Goal: Task Accomplishment & Management: Use online tool/utility

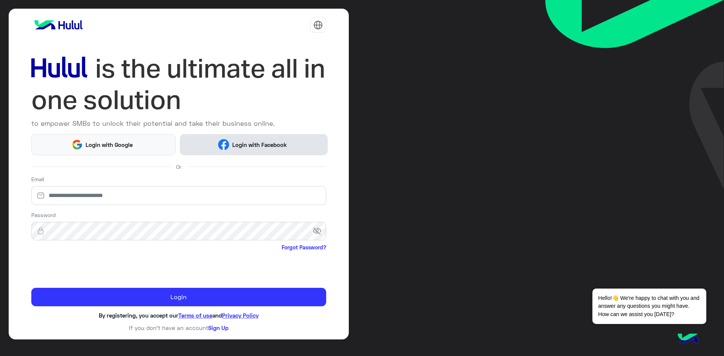
click at [242, 142] on span "Login with Facebook" at bounding box center [259, 145] width 60 height 9
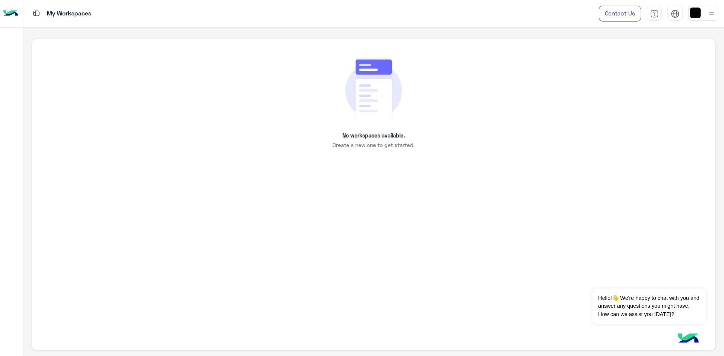
click at [13, 10] on img at bounding box center [10, 14] width 15 height 16
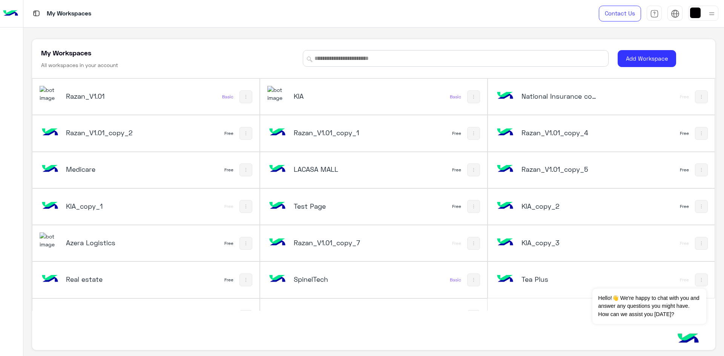
click at [352, 106] on div "KIA" at bounding box center [331, 97] width 128 height 22
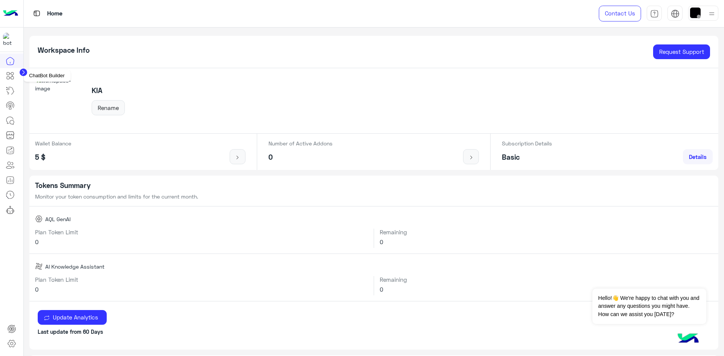
click at [11, 80] on icon at bounding box center [10, 75] width 9 height 9
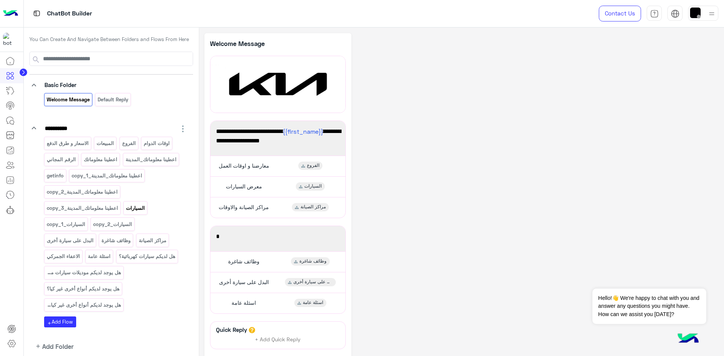
click at [141, 213] on p "السيارات" at bounding box center [136, 208] width 20 height 9
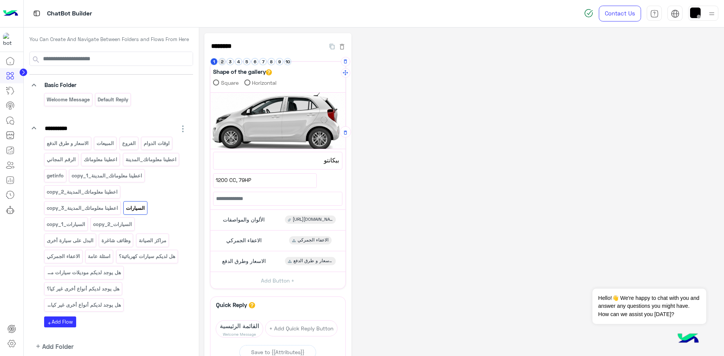
click at [221, 61] on button "2" at bounding box center [222, 61] width 7 height 7
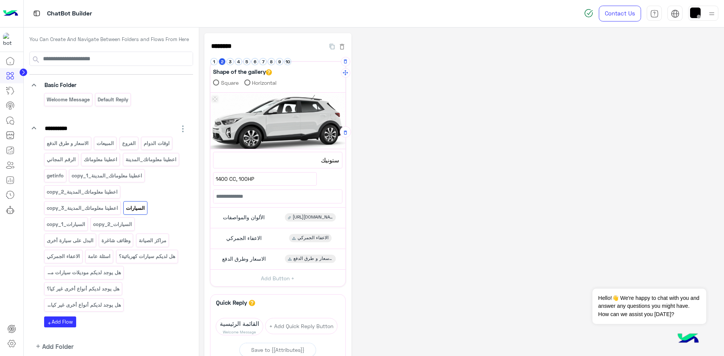
click at [218, 177] on span "1400 CC, 100HP" at bounding box center [265, 179] width 98 height 8
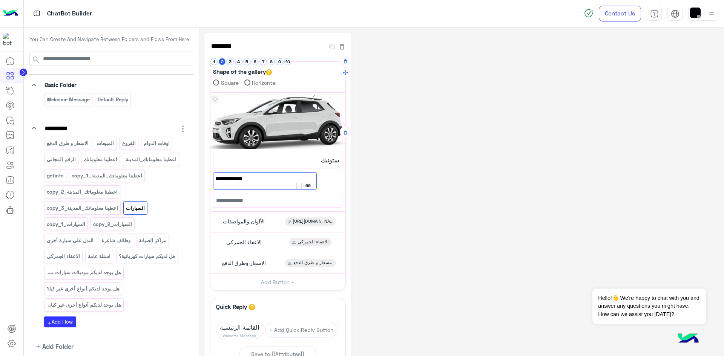
click at [219, 178] on span "1400 CC, 100HP" at bounding box center [264, 179] width 99 height 8
click at [221, 177] on span "1400 CC, 100HP" at bounding box center [264, 179] width 99 height 8
click at [243, 178] on span "1400 CC, 100HP" at bounding box center [264, 179] width 99 height 8
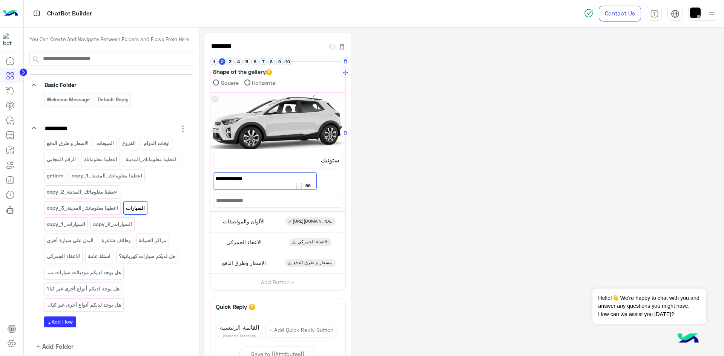
click at [243, 178] on span "1400 CC, 100HP" at bounding box center [264, 179] width 99 height 8
click at [239, 178] on span "1400 CC, 100HP" at bounding box center [264, 179] width 99 height 8
drag, startPoint x: 258, startPoint y: 178, endPoint x: 219, endPoint y: 174, distance: 39.7
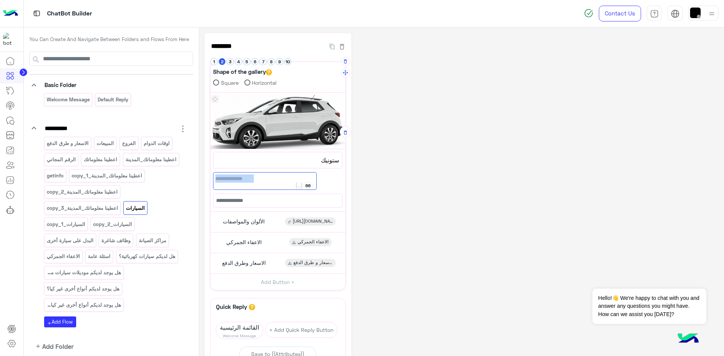
click at [219, 175] on span "1400 CC, 100HP" at bounding box center [264, 179] width 99 height 8
type textarea "*"
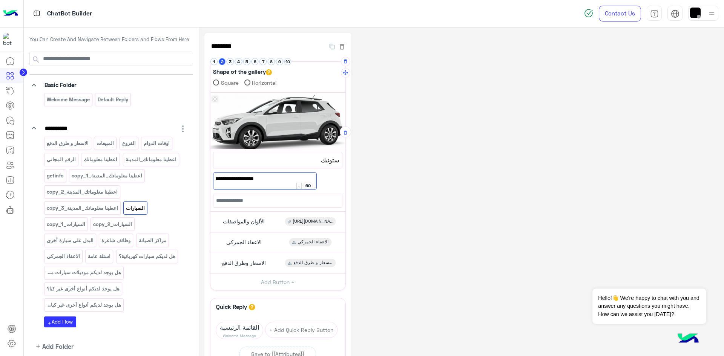
click at [292, 179] on span "1000 تيربو- 120 حصان" at bounding box center [264, 179] width 99 height 8
type textarea "**********"
click at [487, 203] on div "**********" at bounding box center [461, 236] width 514 height 407
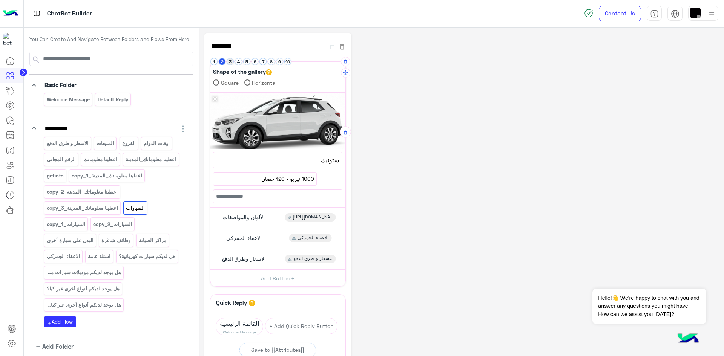
click at [232, 61] on button "3" at bounding box center [230, 61] width 7 height 7
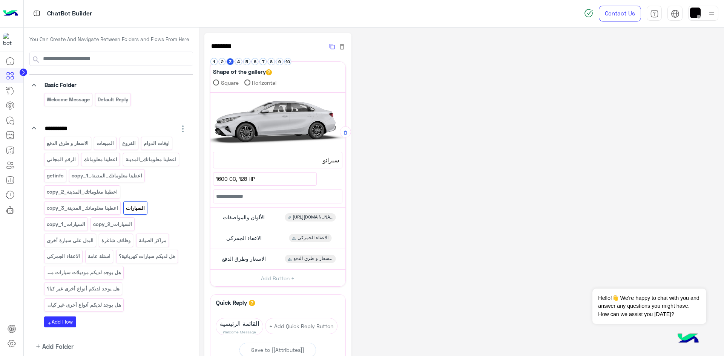
click at [330, 50] on icon "button" at bounding box center [332, 47] width 5 height 8
click at [344, 131] on icon "button" at bounding box center [345, 133] width 3 height 4
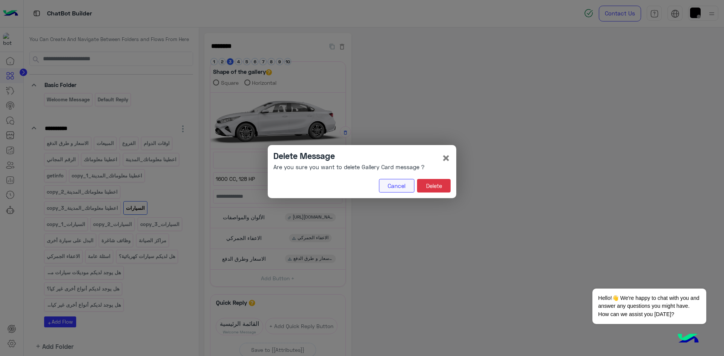
click at [396, 186] on button "Cancel" at bounding box center [396, 186] width 35 height 14
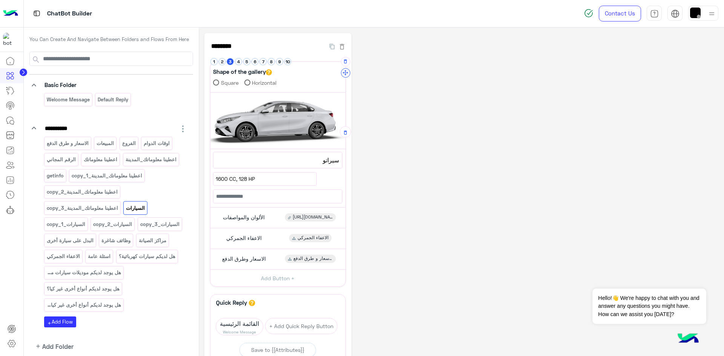
click at [346, 74] on icon "button" at bounding box center [345, 72] width 5 height 5
click at [345, 133] on icon "button" at bounding box center [345, 132] width 5 height 5
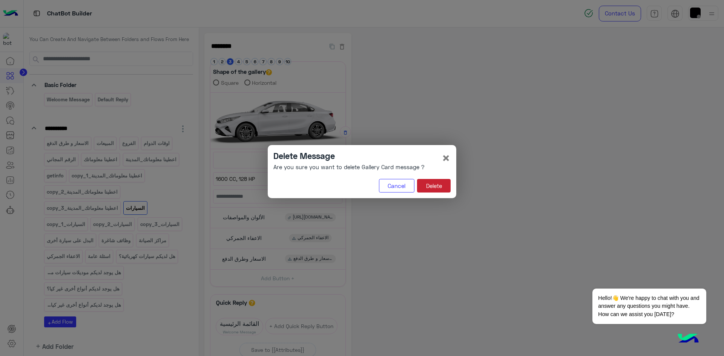
click at [439, 187] on button "Delete" at bounding box center [434, 186] width 34 height 14
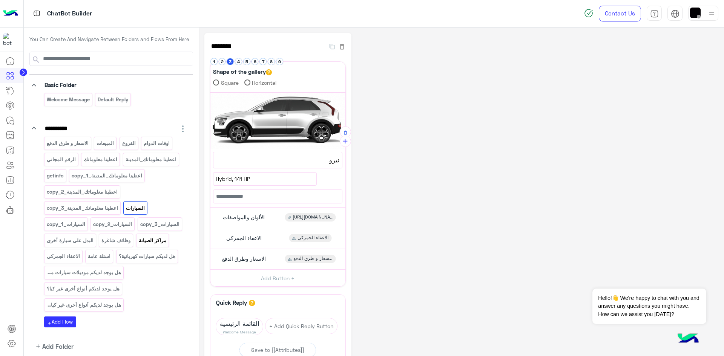
click at [155, 245] on p "مراكز الصيانة" at bounding box center [152, 240] width 29 height 9
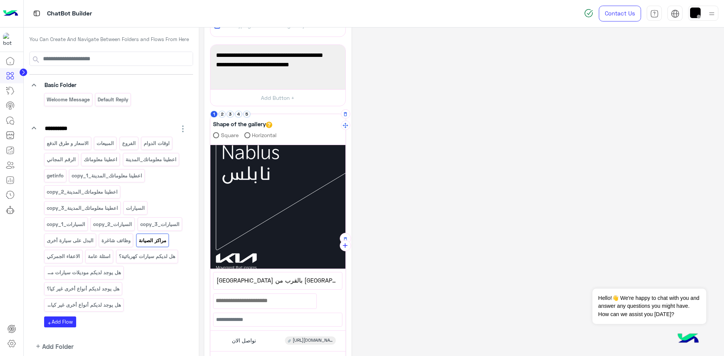
scroll to position [151, 0]
click at [223, 114] on button "2" at bounding box center [222, 113] width 7 height 7
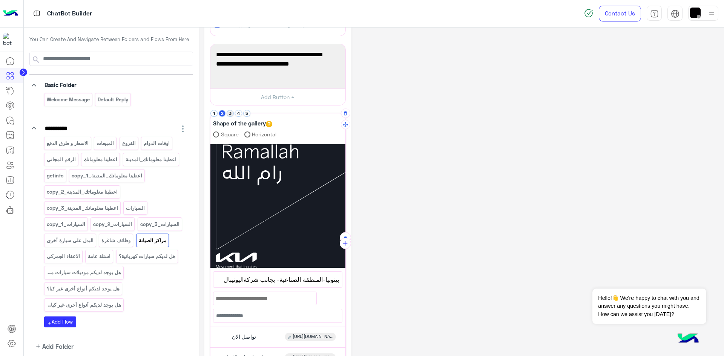
click at [230, 115] on button "3" at bounding box center [230, 113] width 7 height 7
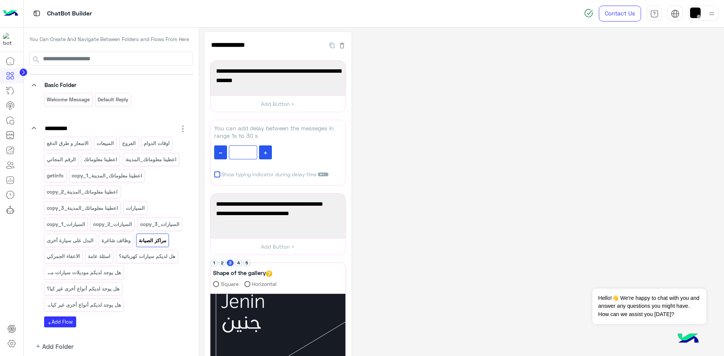
scroll to position [0, 0]
click at [330, 47] on icon "button" at bounding box center [332, 46] width 5 height 8
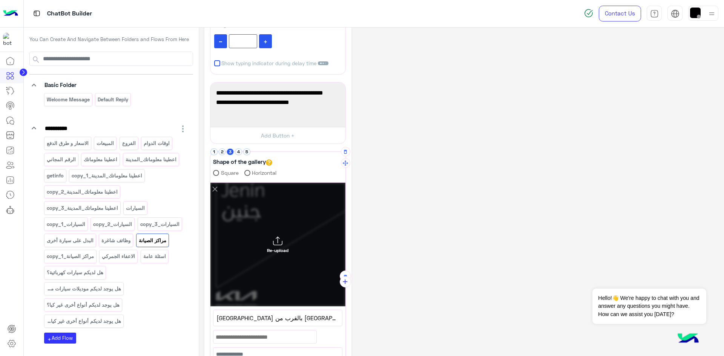
scroll to position [113, 0]
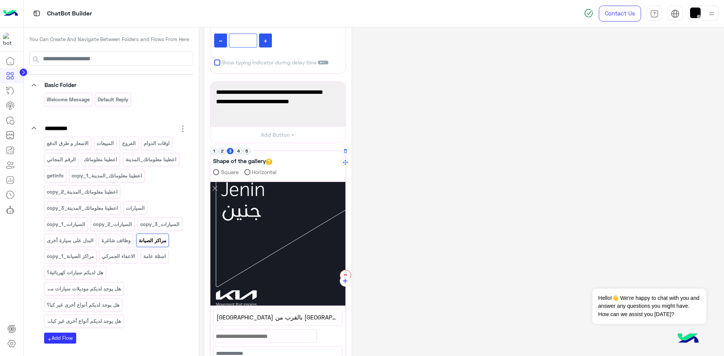
click at [344, 273] on button "button" at bounding box center [345, 275] width 11 height 11
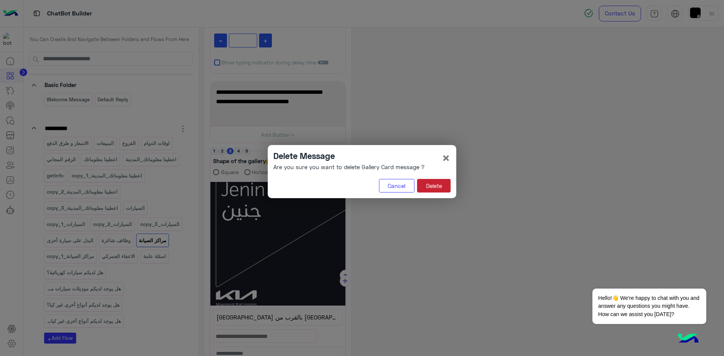
click at [429, 183] on button "Delete" at bounding box center [434, 186] width 34 height 14
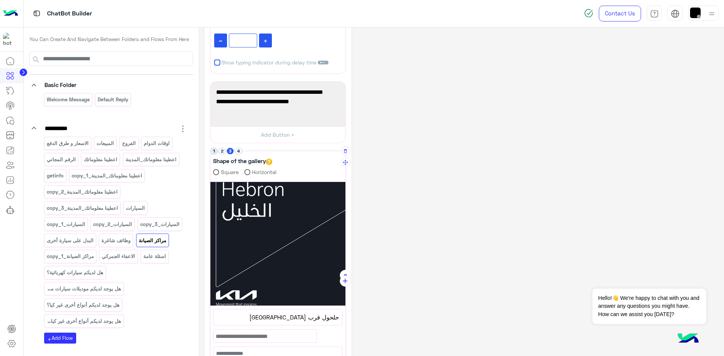
click at [214, 152] on button "1" at bounding box center [213, 151] width 7 height 7
click at [223, 154] on button "2" at bounding box center [222, 151] width 7 height 7
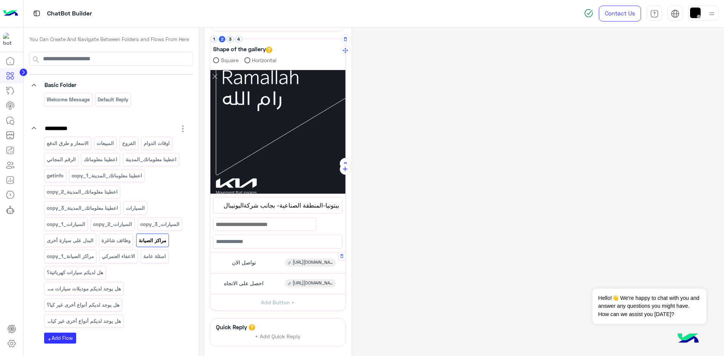
scroll to position [226, 0]
click at [318, 264] on span "[URL][DOMAIN_NAME][PHONE_NUMBER]" at bounding box center [313, 262] width 40 height 7
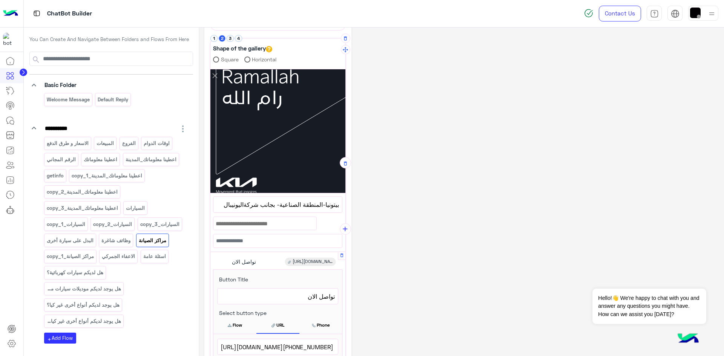
click at [258, 261] on div "تواصل الان" at bounding box center [243, 262] width 32 height 8
click at [301, 260] on span "[URL][DOMAIN_NAME][PHONE_NUMBER]" at bounding box center [313, 262] width 40 height 7
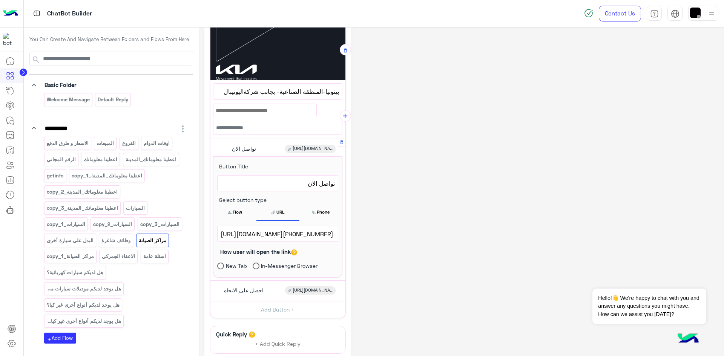
click at [317, 233] on span "[URL][DOMAIN_NAME][PHONE_NUMBER]" at bounding box center [278, 234] width 114 height 10
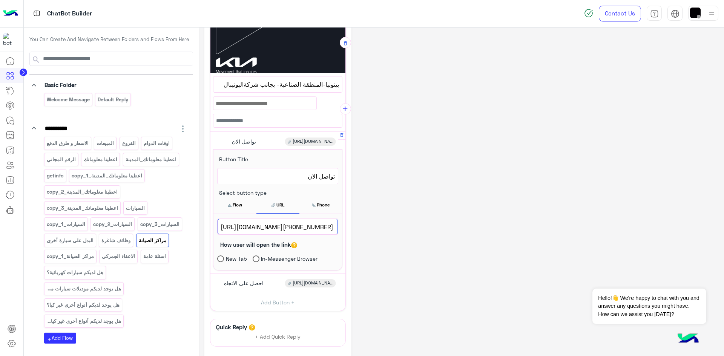
scroll to position [0, 0]
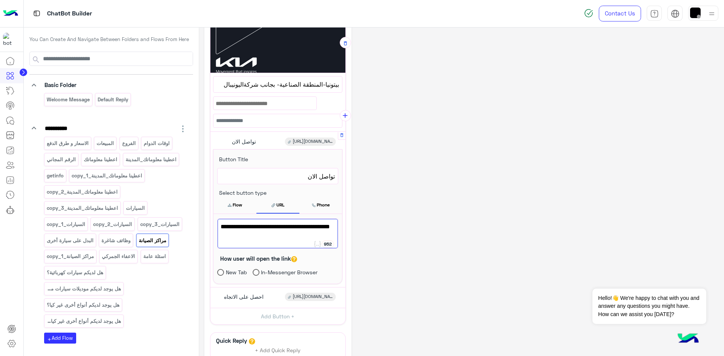
click at [249, 232] on span "[URL][DOMAIN_NAME][PHONE_NUMBER]" at bounding box center [278, 227] width 114 height 10
type textarea "**********"
click at [454, 238] on div "**********" at bounding box center [461, 57] width 514 height 741
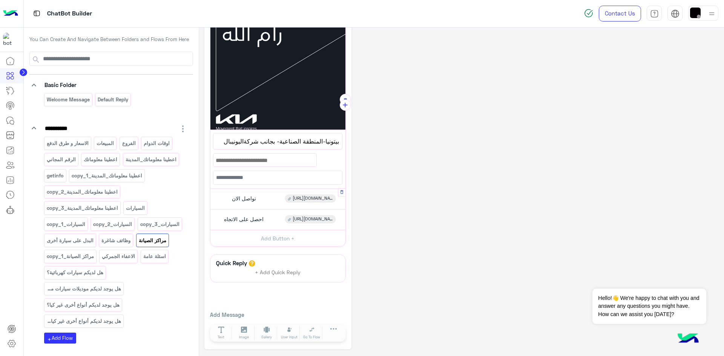
scroll to position [279, 0]
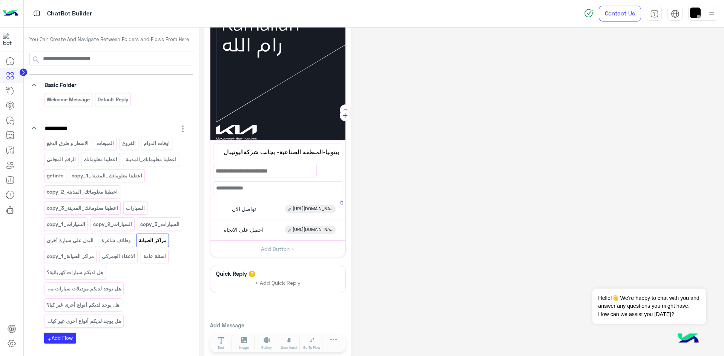
click at [316, 209] on span "[URL][DOMAIN_NAME][PHONE_NUMBER]" at bounding box center [313, 209] width 40 height 7
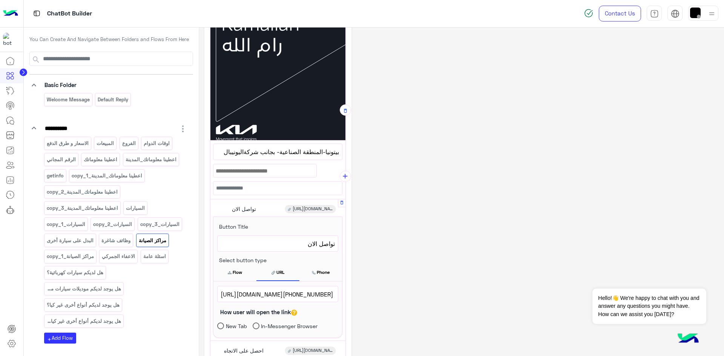
scroll to position [339, 0]
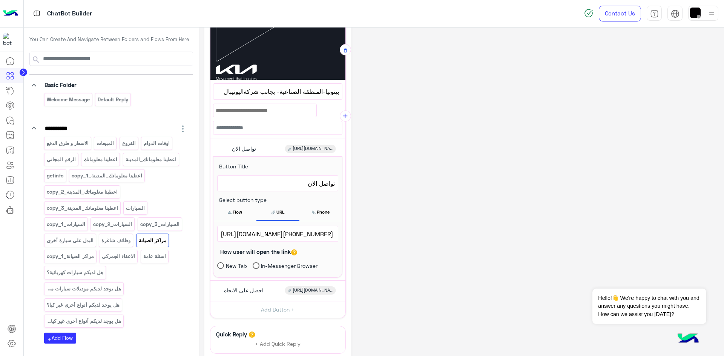
click at [305, 232] on span "[URL][DOMAIN_NAME][PHONE_NUMBER]" at bounding box center [278, 234] width 114 height 10
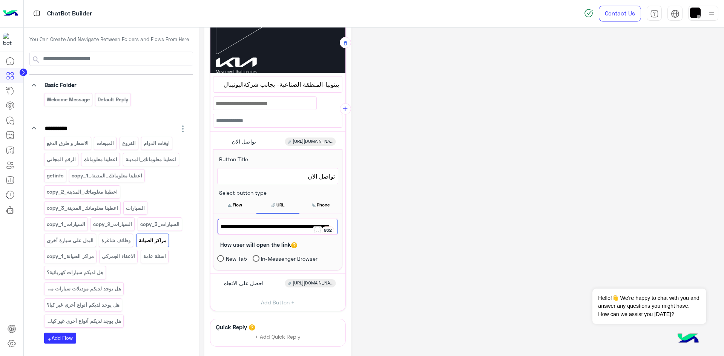
click at [305, 232] on span "[URL][DOMAIN_NAME][PHONE_NUMBER]" at bounding box center [278, 227] width 114 height 10
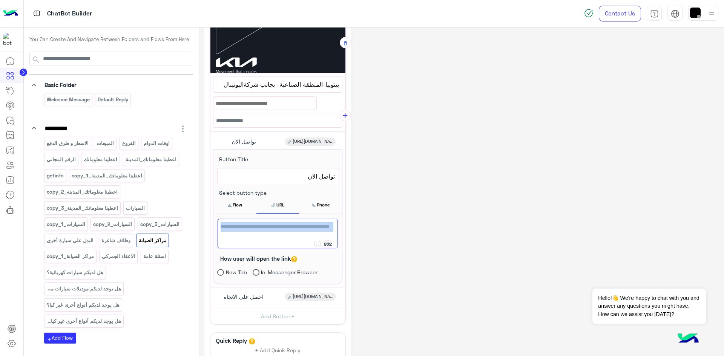
click at [305, 232] on span "[URL][DOMAIN_NAME][PHONE_NUMBER]" at bounding box center [278, 227] width 114 height 10
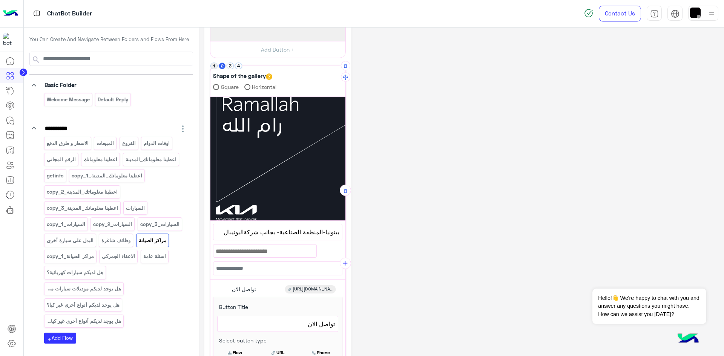
click at [215, 63] on li "1" at bounding box center [214, 66] width 8 height 7
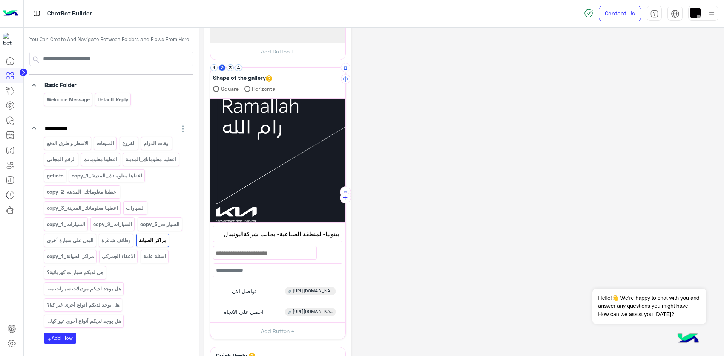
scroll to position [196, 0]
click at [213, 69] on button "1" at bounding box center [213, 68] width 7 height 7
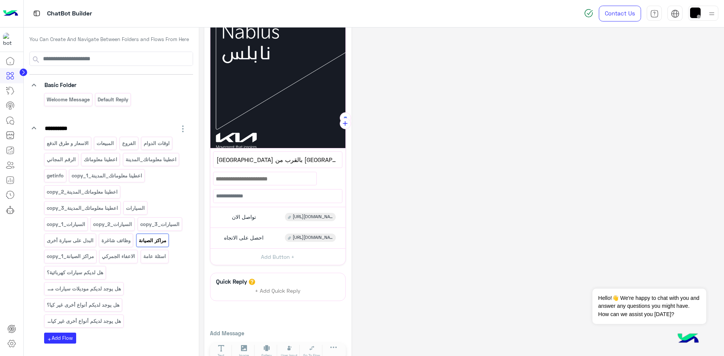
scroll to position [289, 0]
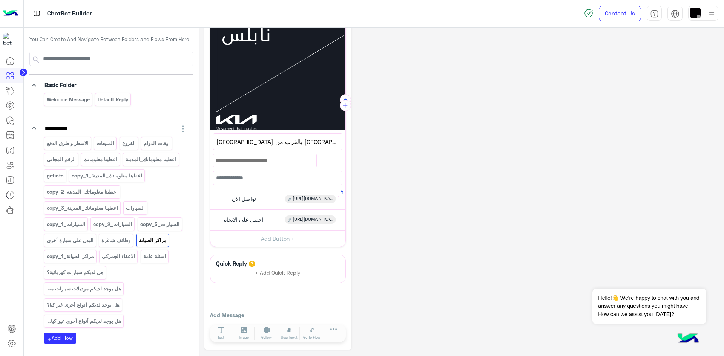
click at [309, 200] on span "[URL][DOMAIN_NAME][PHONE_NUMBER]" at bounding box center [313, 199] width 40 height 7
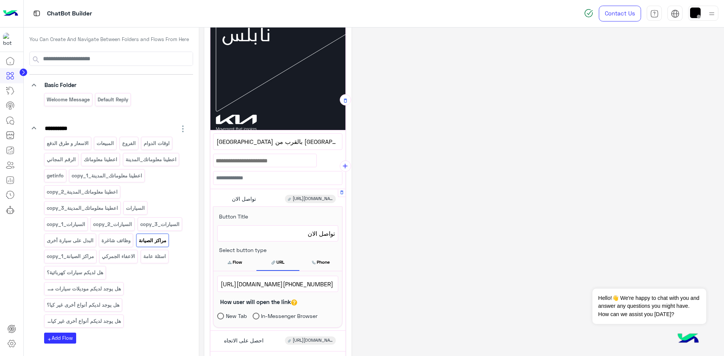
scroll to position [349, 0]
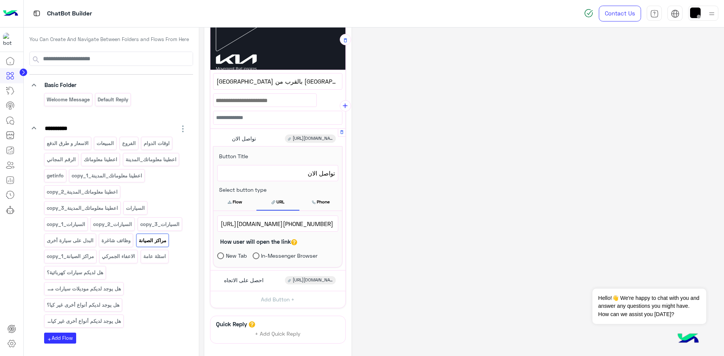
click at [306, 223] on span "[URL][DOMAIN_NAME][PHONE_NUMBER]" at bounding box center [278, 224] width 114 height 10
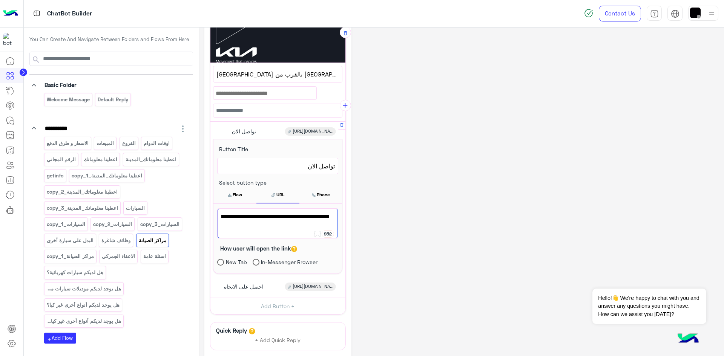
drag, startPoint x: 290, startPoint y: 229, endPoint x: 242, endPoint y: 229, distance: 47.9
click at [242, 222] on span "[URL][DOMAIN_NAME][PHONE_NUMBER]" at bounding box center [278, 217] width 114 height 10
paste textarea
type textarea "**********"
click at [407, 289] on div "**********" at bounding box center [461, 47] width 514 height 741
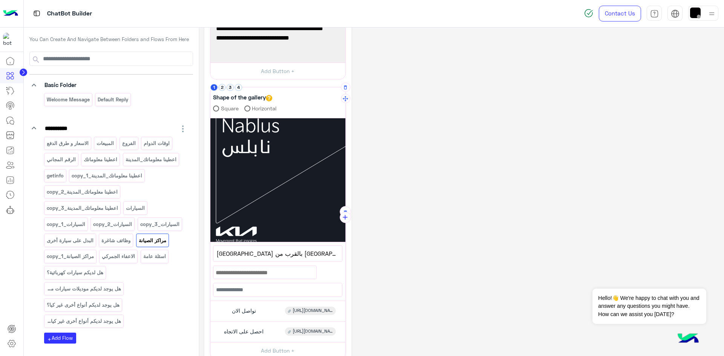
scroll to position [176, 0]
click at [223, 91] on button "2" at bounding box center [222, 88] width 7 height 7
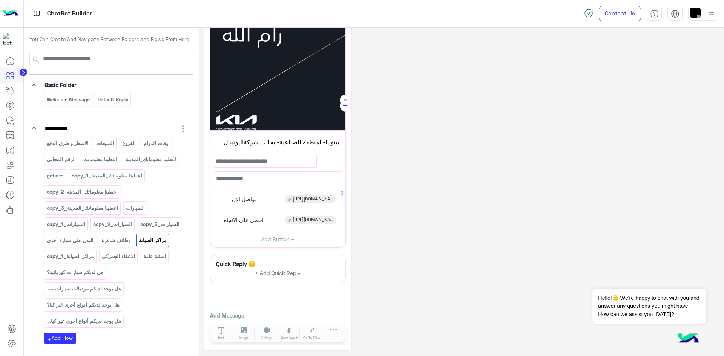
scroll to position [289, 0]
click at [325, 199] on span "[URL][DOMAIN_NAME][PHONE_NUMBER]" at bounding box center [313, 199] width 40 height 7
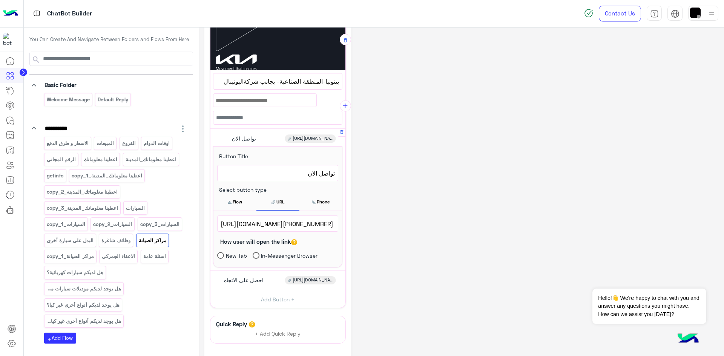
click at [317, 226] on span "[URL][DOMAIN_NAME][PHONE_NUMBER]" at bounding box center [278, 224] width 114 height 10
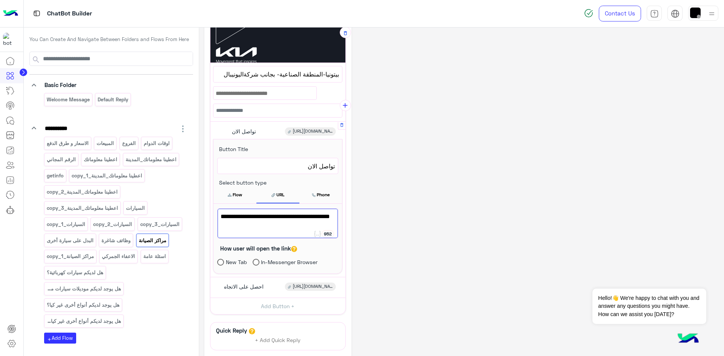
scroll to position [0, 0]
drag, startPoint x: 291, startPoint y: 225, endPoint x: 242, endPoint y: 227, distance: 48.3
click at [242, 222] on span "[URL][DOMAIN_NAME][PHONE_NUMBER]" at bounding box center [278, 217] width 114 height 10
paste textarea
type textarea "**********"
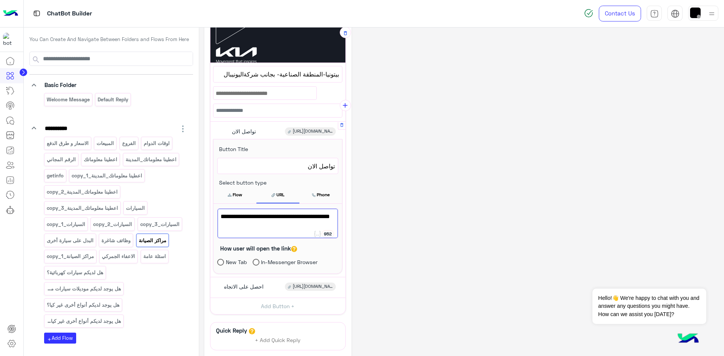
click at [396, 220] on div "**********" at bounding box center [461, 47] width 514 height 741
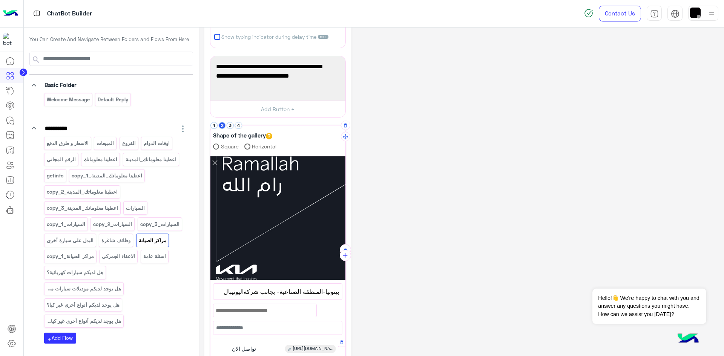
scroll to position [138, 0]
click at [229, 128] on button "3" at bounding box center [230, 126] width 7 height 7
click at [236, 127] on button "4" at bounding box center [238, 126] width 7 height 7
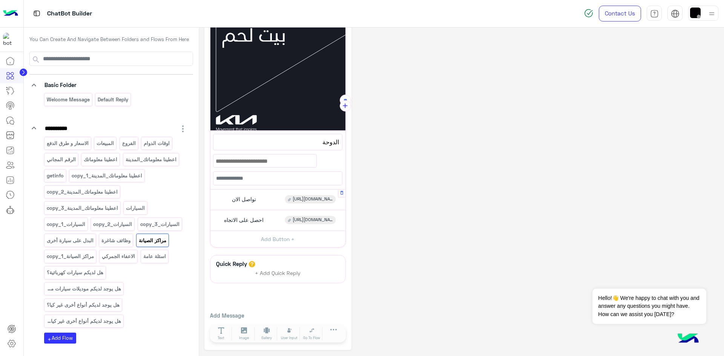
click at [313, 200] on span "[URL][DOMAIN_NAME][PHONE_NUMBER]" at bounding box center [313, 199] width 40 height 7
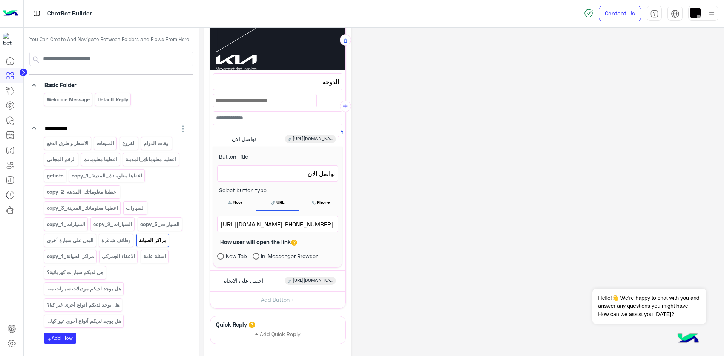
click at [324, 226] on span "[URL][DOMAIN_NAME][PHONE_NUMBER]" at bounding box center [278, 224] width 114 height 10
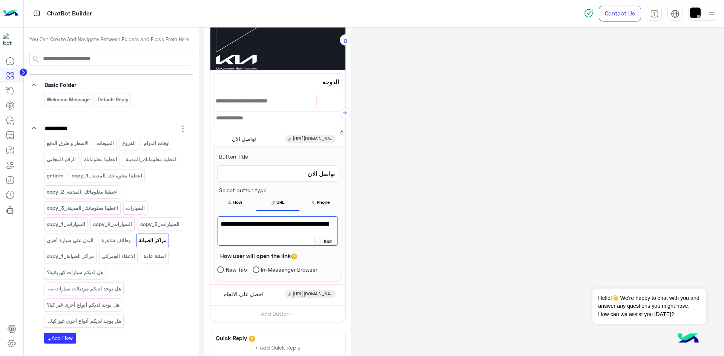
scroll to position [0, 0]
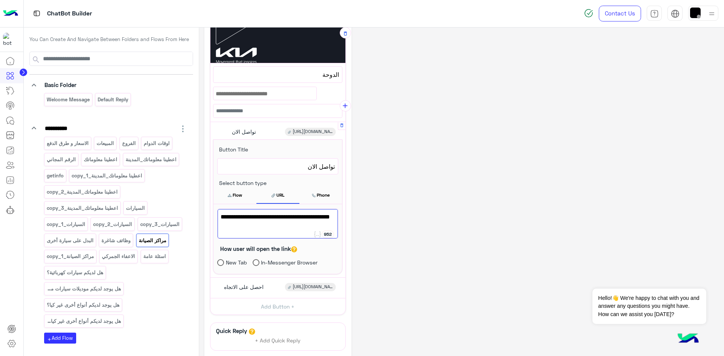
drag, startPoint x: 293, startPoint y: 225, endPoint x: 241, endPoint y: 226, distance: 51.3
click at [241, 222] on span "[URL][DOMAIN_NAME][PHONE_NUMBER]" at bounding box center [278, 217] width 114 height 10
paste textarea
type textarea "**********"
click at [446, 217] on div "**********" at bounding box center [461, 47] width 514 height 741
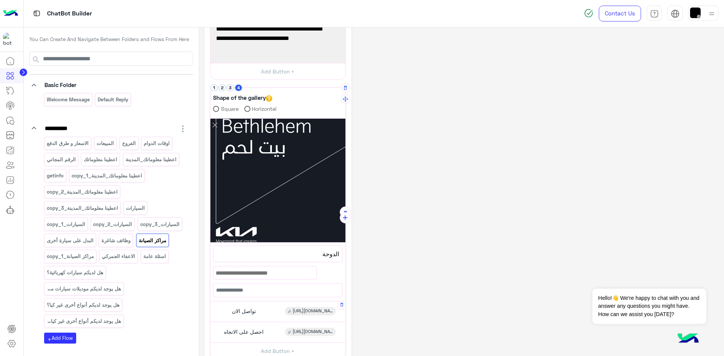
scroll to position [176, 0]
click at [229, 86] on button "3" at bounding box center [230, 88] width 7 height 7
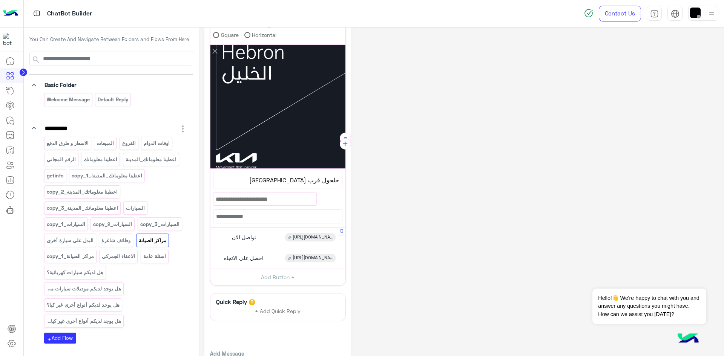
scroll to position [251, 0]
click at [316, 233] on div "[URL][DOMAIN_NAME][PHONE_NUMBER]" at bounding box center [310, 237] width 51 height 8
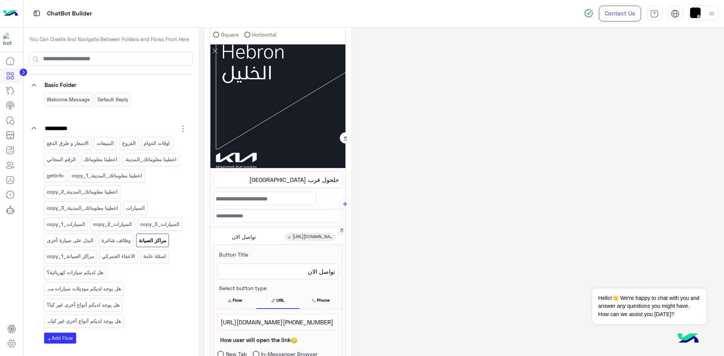
click at [319, 321] on span "[URL][DOMAIN_NAME][PHONE_NUMBER]" at bounding box center [278, 323] width 114 height 10
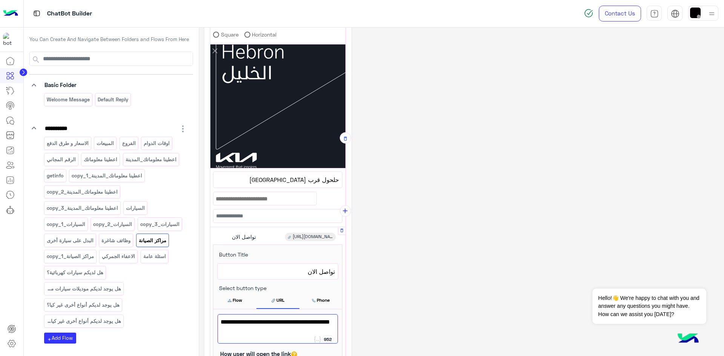
scroll to position [0, 0]
drag, startPoint x: 293, startPoint y: 332, endPoint x: 244, endPoint y: 332, distance: 48.7
click at [244, 327] on span "[URL][DOMAIN_NAME][PHONE_NUMBER]" at bounding box center [278, 323] width 114 height 10
paste textarea
type textarea "**********"
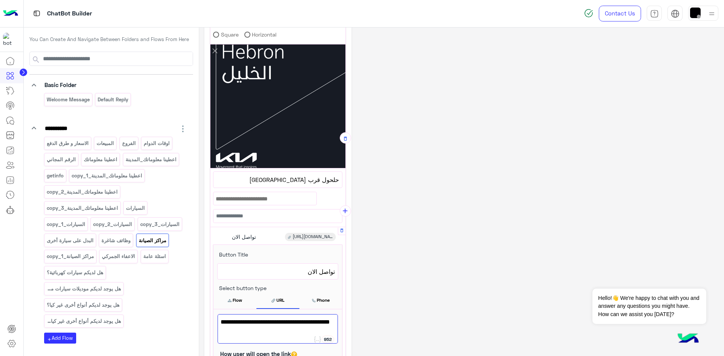
click at [408, 275] on div "**********" at bounding box center [461, 152] width 514 height 741
